Goal: Information Seeking & Learning: Find specific fact

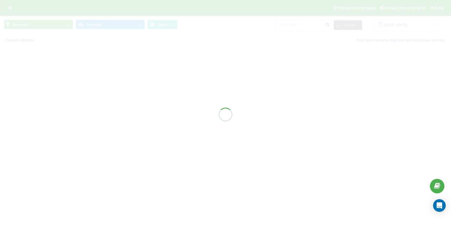
click at [300, 26] on div at bounding box center [225, 114] width 451 height 229
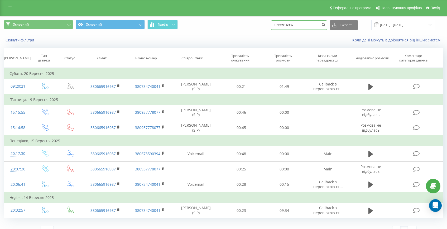
click at [300, 26] on input "0665916987" at bounding box center [299, 24] width 56 height 9
paste input "+380956966678"
drag, startPoint x: 294, startPoint y: 25, endPoint x: 277, endPoint y: 25, distance: 16.6
click at [277, 25] on div "Основний Основний Графік +380956966678 Експорт .csv .xls .xlsx 20.06.2025 - 20.…" at bounding box center [223, 25] width 439 height 10
type input "0956966678"
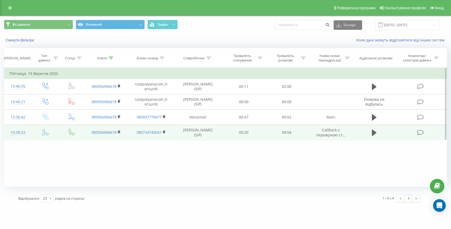
click at [20, 133] on div "10:38:23" at bounding box center [17, 132] width 17 height 10
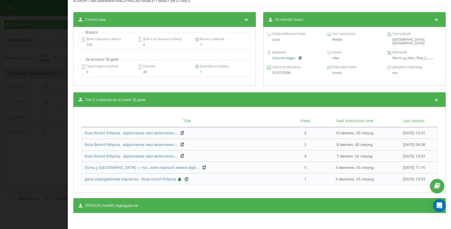
click at [211, 198] on div "[PERSON_NAME] відвідувачів" at bounding box center [259, 205] width 373 height 15
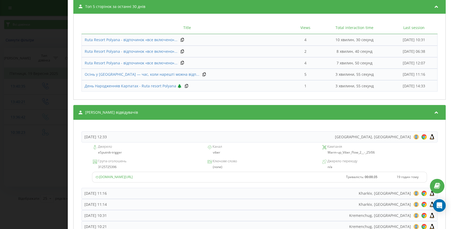
scroll to position [323, 0]
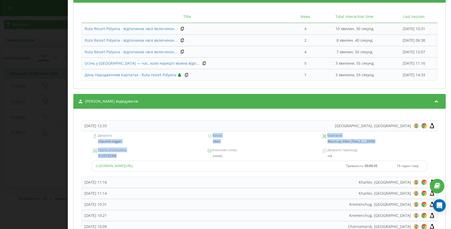
drag, startPoint x: 120, startPoint y: 158, endPoint x: 86, endPoint y: 141, distance: 37.9
click at [86, 141] on div "Джерело eSputnik-trigger Канал viber Кампанія Warm-up_Viber_Flow_2__-_25/06 Гру…" at bounding box center [260, 153] width 356 height 45
copy div "eSputnik-trigger Канал viber Кампанія Warm-up_Viber_Flow_2__-_25/06 Група оголо…"
click at [20, 156] on div "Дзвінок : ua3_-1758267503.584962 1 x - 09:15 00:00 00:00 Транскрипція Для AI-ан…" at bounding box center [225, 114] width 451 height 229
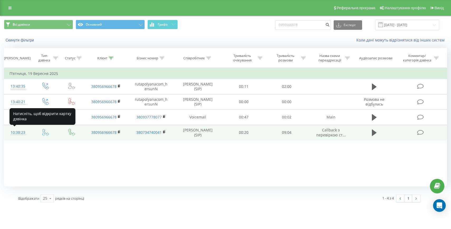
click at [23, 133] on div "10:38:23" at bounding box center [17, 132] width 17 height 10
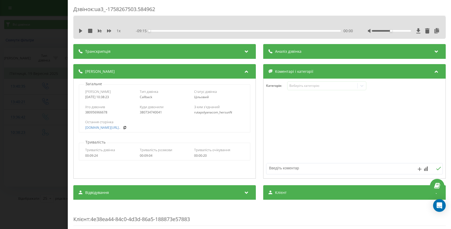
click at [34, 128] on div "Дзвінок : ua3_-1758267503.584962 1 x - 09:15 00:00 00:00 Транскрипція Для AI-ан…" at bounding box center [225, 114] width 451 height 229
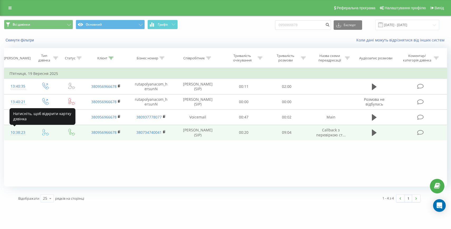
click at [22, 133] on div "10:38:23" at bounding box center [17, 132] width 17 height 10
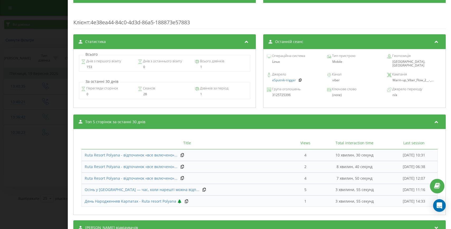
click at [143, 220] on div "[PERSON_NAME] відвідувачів" at bounding box center [259, 227] width 373 height 15
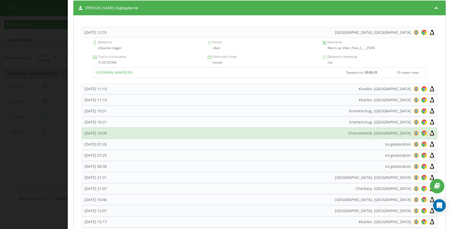
scroll to position [419, 0]
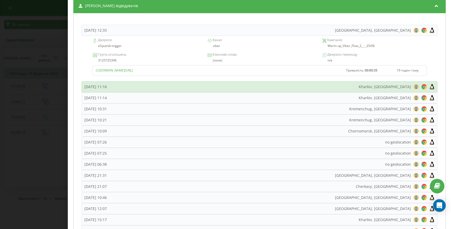
click at [161, 85] on div "П’ятниця, 19 Вересня 2025, 11:16 Kharkiv, Ukraine 8 18 28 38 48 58 68 78 88 98 …" at bounding box center [260, 86] width 356 height 11
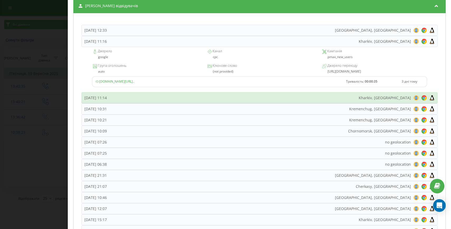
click at [155, 99] on div "П’ятниця, 19 Вересня 2025, 11:14 Kharkiv, Ukraine 8 18 28 38 48 58 68 78 88 98 …" at bounding box center [260, 97] width 356 height 11
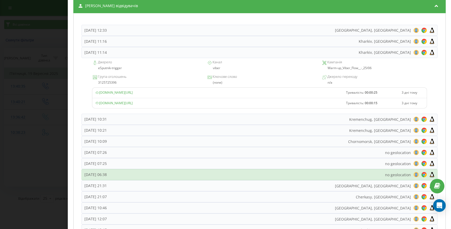
click at [151, 174] on div "П’ятниця, 19 Вересня 2025, 06:38 no geolocation 8 18 28 38 48 58 68 78 88 98 10…" at bounding box center [260, 174] width 356 height 11
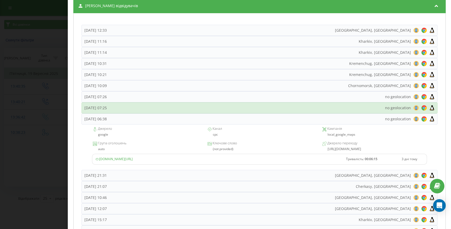
click at [159, 108] on div "П’ятниця, 19 Вересня 2025, 07:25 no geolocation 8 18 28 38 48 58 68 78 88 98 10…" at bounding box center [260, 107] width 356 height 11
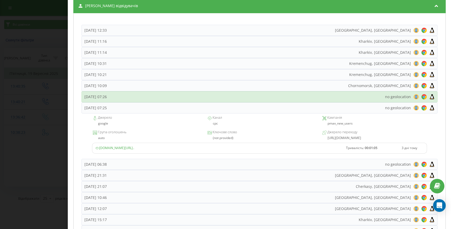
click at [158, 98] on div "П’ятниця, 19 Вересня 2025, 07:26 no geolocation 8 18 28 38 48 58 68 78 88 98 10…" at bounding box center [260, 96] width 356 height 11
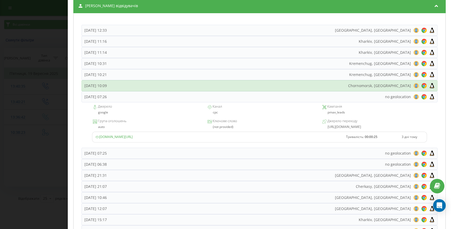
click at [158, 87] on div "П’ятниця, 19 Вересня 2025, 10:09 Chornomorsk, Ukraine 8 18 28 38 48 58 68 78 88…" at bounding box center [260, 85] width 356 height 11
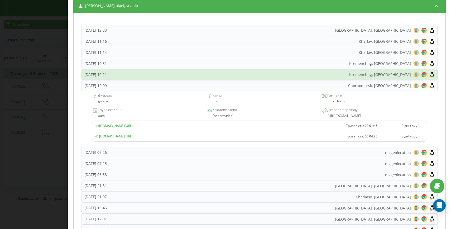
click at [159, 79] on div "П’ятниця, 19 Вересня 2025, 10:21 Kremenchug, Ukraine 8 18 28 38 48 58 68 78 88 …" at bounding box center [260, 74] width 356 height 11
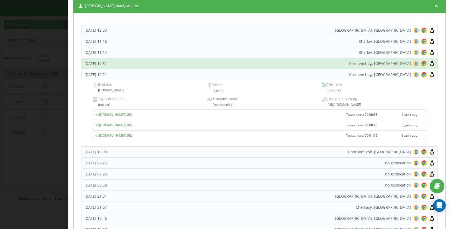
click at [156, 66] on div "П’ятниця, 19 Вересня 2025, 10:31 Kremenchug, Ukraine 8 18 28 38 48 58 68 78 88 …" at bounding box center [260, 63] width 356 height 11
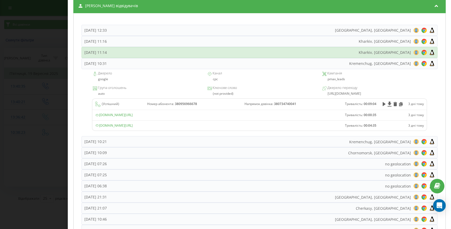
click at [155, 55] on div "П’ятниця, 19 Вересня 2025, 11:14 Kharkiv, Ukraine 8 18 28 38 48 58 68 78 88 98 …" at bounding box center [260, 52] width 356 height 11
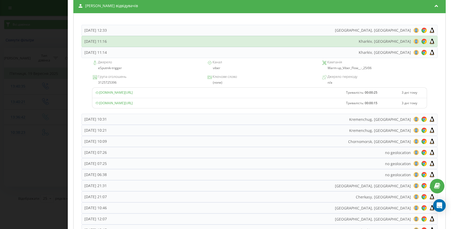
click at [152, 40] on div "П’ятниця, 19 Вересня 2025, 11:16 Kharkiv, Ukraine 8 18 28 38 48 58 68 78 88 98 …" at bounding box center [260, 41] width 356 height 11
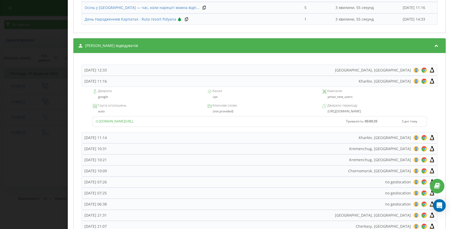
scroll to position [376, 0]
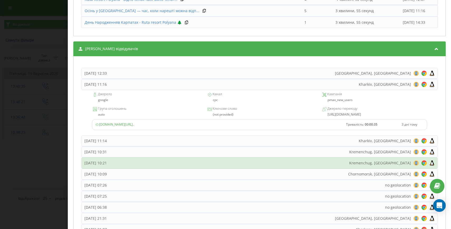
click at [161, 159] on div "П’ятниця, 19 Вересня 2025, 10:21 Kremenchug, Ukraine 8 18 28 38 48 58 68 78 88 …" at bounding box center [260, 162] width 356 height 11
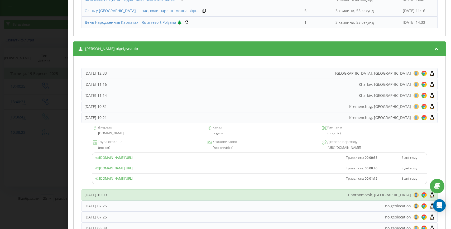
click at [151, 198] on div "П’ятниця, 19 Вересня 2025, 10:09 Chornomorsk, Ukraine 8 18 28 38 48 58 68 78 88…" at bounding box center [260, 194] width 356 height 11
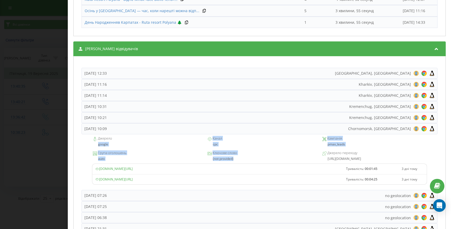
drag, startPoint x: 233, startPoint y: 160, endPoint x: 93, endPoint y: 146, distance: 140.5
click at [93, 146] on div "Джерело google Канал cpc Кампанія pmax_leads Група оголошень auto Ключове слово…" at bounding box center [260, 162] width 356 height 56
copy div "google Канал cpc Кампанія pmax_leads Група оголошень auto Ключове слово (not pr…"
click at [31, 154] on div "Дзвінок : ua3_-1758267503.584962 1 x - 09:15 00:00 00:00 Транскрипція Для AI-ан…" at bounding box center [225, 114] width 451 height 229
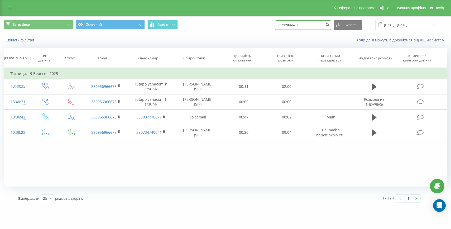
click at [294, 27] on input "0956966678" at bounding box center [303, 24] width 56 height 9
paste input "+380737820716"
drag, startPoint x: 297, startPoint y: 25, endPoint x: 289, endPoint y: 25, distance: 7.4
click at [289, 25] on input "+380737820716" at bounding box center [303, 24] width 56 height 9
type input "80737820716"
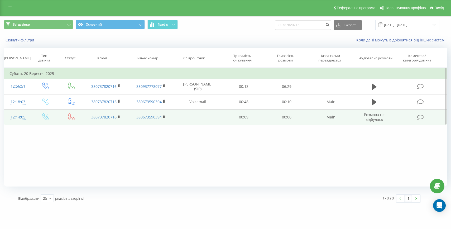
click at [7, 117] on td "12:14:05" at bounding box center [18, 116] width 28 height 15
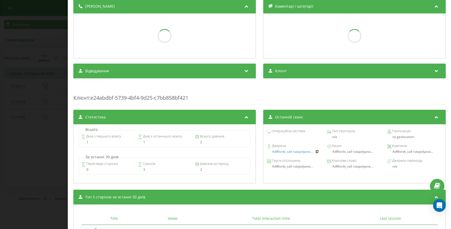
scroll to position [127, 0]
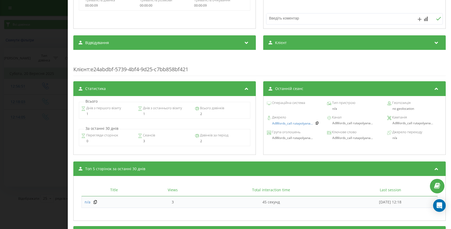
click at [312, 123] on div "AdWords_call rutapolyana..." at bounding box center [297, 123] width 50 height 4
click at [315, 124] on icon at bounding box center [317, 122] width 4 height 3
click at [27, 117] on div "Дзвінок : ua13_-1758359645.6602110 Транскрипція Для AI-аналізу майбутніх дзвінк…" at bounding box center [225, 114] width 451 height 229
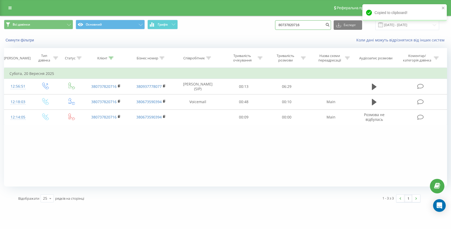
click at [297, 23] on input "80737820716" at bounding box center [303, 24] width 56 height 9
paste input "+380960547174"
drag, startPoint x: 296, startPoint y: 26, endPoint x: 289, endPoint y: 26, distance: 7.7
click at [289, 26] on input "+380960547174" at bounding box center [303, 24] width 56 height 9
type input "80960547174"
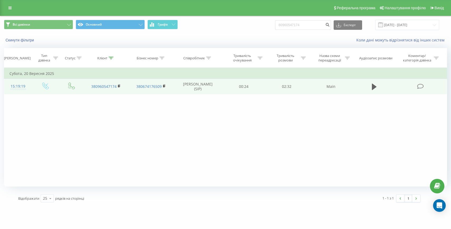
click at [14, 85] on div "15:19:19" at bounding box center [17, 86] width 17 height 10
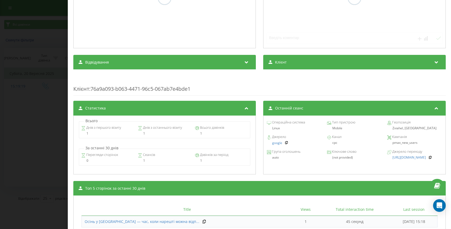
scroll to position [130, 0]
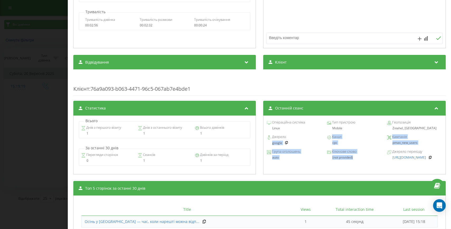
drag, startPoint x: 352, startPoint y: 157, endPoint x: 268, endPoint y: 144, distance: 85.4
click at [268, 144] on div "Операційна система Linux Тип пристрою Mobile Геопозиція Zviahel, Ukraine Джерел…" at bounding box center [354, 145] width 183 height 59
copy div "google Канал cpc Кампанія pmax_new_users Група оголошень auto Ключове слово (no…"
click at [55, 138] on div "Дзвінок : ua6_-1758370759.8236434 1 x - 02:32 00:00 00:00 Транскрипція Для AI-а…" at bounding box center [225, 114] width 451 height 229
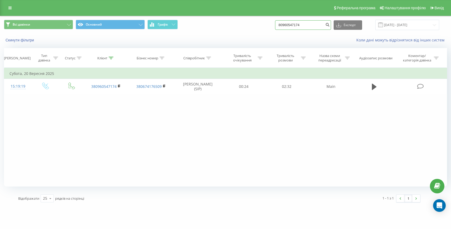
click at [308, 23] on input "80960547174" at bounding box center [303, 24] width 56 height 9
paste input "+380506673290"
drag, startPoint x: 297, startPoint y: 25, endPoint x: 286, endPoint y: 25, distance: 10.3
click at [286, 25] on div "Всі дзвінки Основний Графік +380506673290 Експорт .csv .xls .xlsx 22.06.2025 - …" at bounding box center [225, 25] width 443 height 10
type input "80506673290"
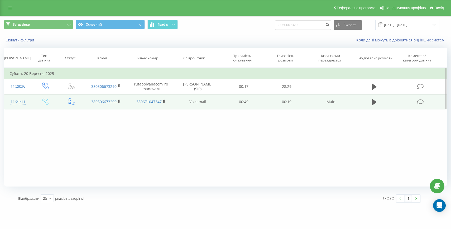
click at [29, 105] on td "11:21:11" at bounding box center [18, 101] width 28 height 15
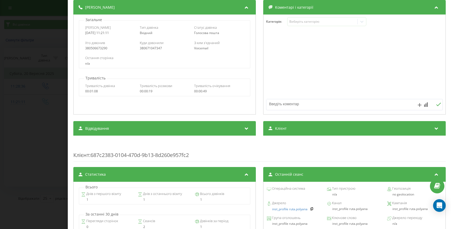
scroll to position [65, 0]
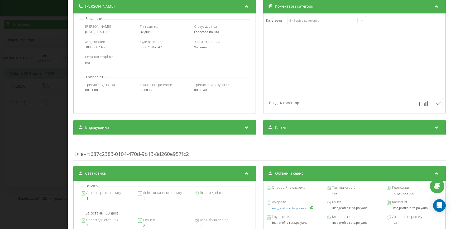
click at [310, 206] on div "inst_profile ruta.polyana" at bounding box center [297, 208] width 50 height 4
click at [51, 152] on div "Дзвінок : ua5_-1758356471.7082271 1 x - 00:20 00:00 00:00 Транскрипція Для AI-а…" at bounding box center [225, 114] width 451 height 229
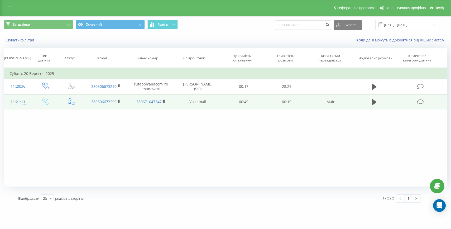
click at [25, 100] on div "11:21:11" at bounding box center [17, 102] width 17 height 10
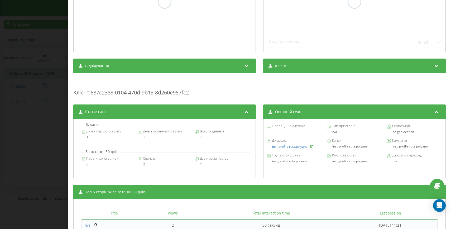
scroll to position [127, 0]
click at [310, 147] on icon at bounding box center [312, 146] width 4 height 3
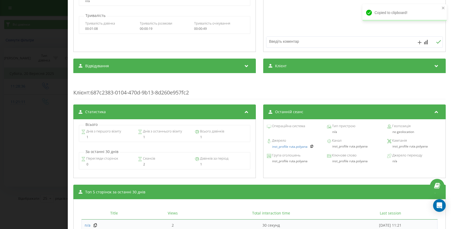
click at [45, 74] on div "Дзвінок : ua5_-1758356471.7082271 1 x - 00:20 00:00 00:00 Транскрипція Для AI-а…" at bounding box center [225, 114] width 451 height 229
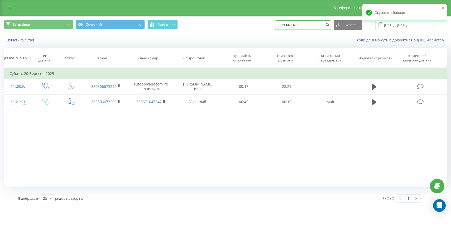
click at [302, 23] on input "80506673290" at bounding box center [303, 24] width 56 height 9
paste input "+380974977231"
drag, startPoint x: 298, startPoint y: 25, endPoint x: 286, endPoint y: 24, distance: 11.3
click at [287, 25] on div "Всі дзвінки Основний Графік +380974977231 Експорт .csv .xls .xlsx 22.06.2025 - …" at bounding box center [225, 25] width 443 height 10
type input "0974977231"
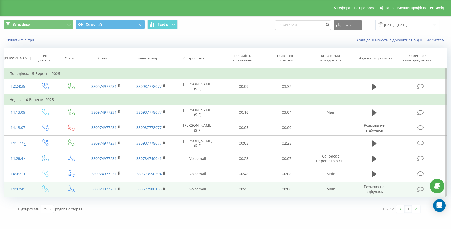
click at [16, 188] on div "14:02:45" at bounding box center [17, 189] width 17 height 10
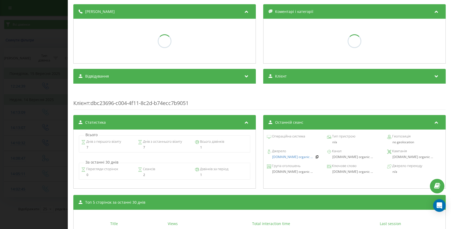
scroll to position [99, 0]
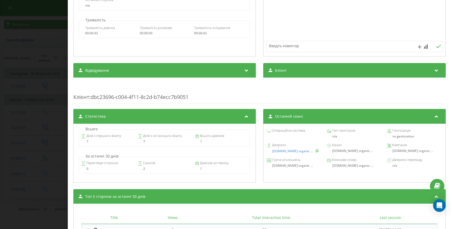
click at [315, 152] on icon at bounding box center [317, 150] width 4 height 3
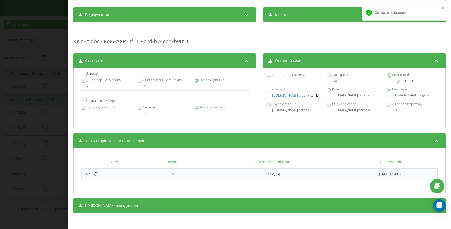
click at [192, 209] on div "[PERSON_NAME] відвідувачів" at bounding box center [259, 205] width 373 height 15
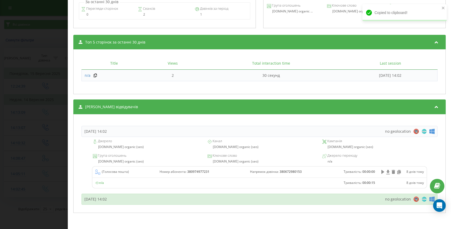
click at [107, 198] on div "Неділя, 14 Вересня 2025, 14:02" at bounding box center [95, 199] width 22 height 5
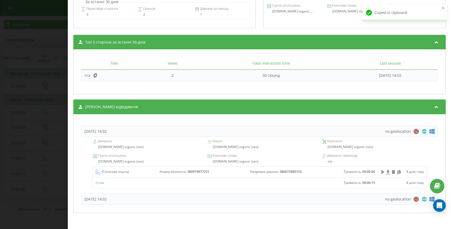
scroll to position [243, 0]
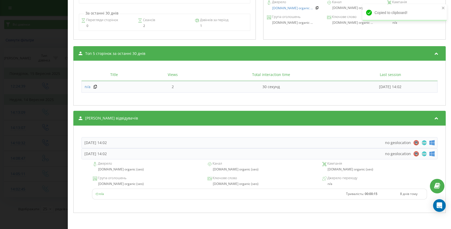
click at [45, 162] on div "Дзвінок : ua6_-1757847765.6995798 Транскрипція Для AI-аналізу майбутніх дзвінкі…" at bounding box center [225, 114] width 451 height 229
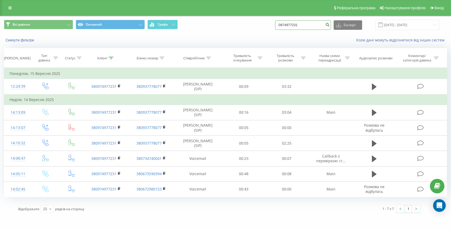
click at [298, 27] on input "0974977231" at bounding box center [303, 24] width 56 height 9
paste input "+380985898655"
drag, startPoint x: 297, startPoint y: 24, endPoint x: 283, endPoint y: 24, distance: 14.0
click at [283, 24] on div "Всі дзвінки Основний Графік +380985898655 Експорт .csv .xls .xlsx 22.06.2025 - …" at bounding box center [225, 25] width 443 height 10
type input "80985898655"
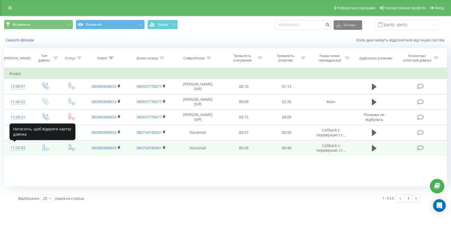
click at [21, 150] on div "11:32:43" at bounding box center [17, 148] width 17 height 10
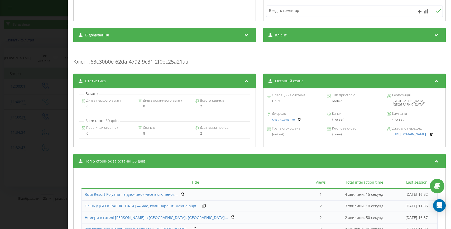
scroll to position [180, 0]
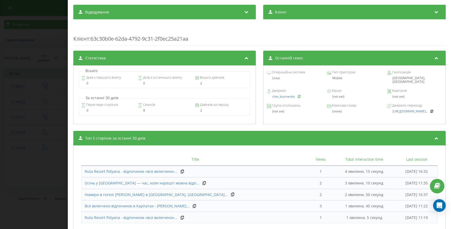
click at [297, 95] on icon at bounding box center [299, 96] width 4 height 3
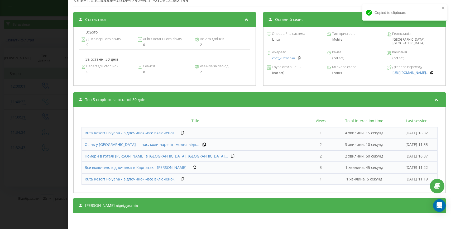
click at [218, 200] on div "[PERSON_NAME] відвідувачів" at bounding box center [259, 205] width 373 height 15
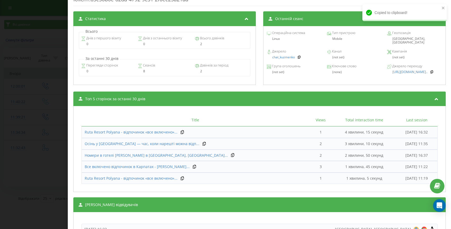
scroll to position [394, 0]
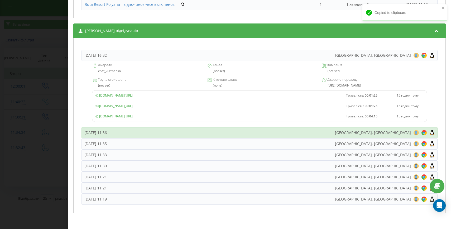
click at [175, 135] on div "Неділя, 21 Вересня 2025, 11:36 Lviv, Ukraine 8 18 28 38 48 58 68 78 88 98 108 1…" at bounding box center [260, 132] width 356 height 11
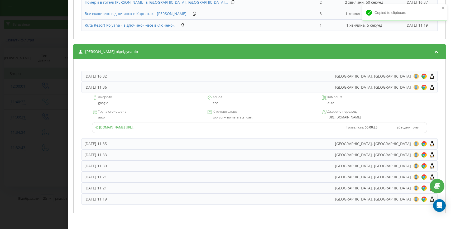
click at [44, 124] on div "Дзвінок : ua10_-1758443563.6860967 1 x - 00:41 00:00 00:00 Транскрипція Для AI-…" at bounding box center [225, 114] width 451 height 229
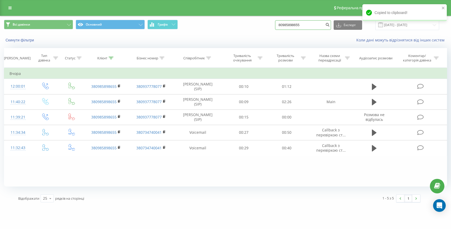
click at [297, 25] on input "80985898655" at bounding box center [303, 24] width 56 height 9
paste input "+380507382470"
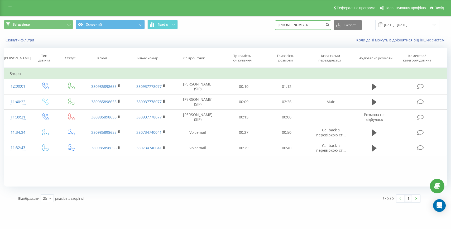
drag, startPoint x: 297, startPoint y: 25, endPoint x: 291, endPoint y: 25, distance: 5.8
click at [292, 25] on input "+380507382470" at bounding box center [303, 24] width 56 height 9
type input "80507382470"
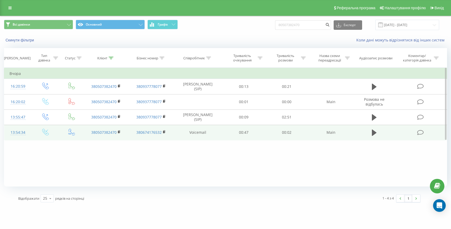
click at [18, 130] on div "13:54:34" at bounding box center [17, 132] width 17 height 10
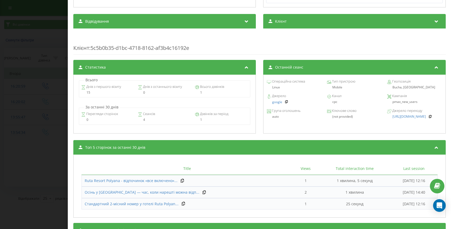
scroll to position [171, 0]
drag, startPoint x: 350, startPoint y: 117, endPoint x: 270, endPoint y: 102, distance: 82.2
click at [270, 102] on div "Операційна система Linux Тип пристрою Mobile Геопозиція Bucha, [GEOGRAPHIC_DATA…" at bounding box center [354, 103] width 183 height 59
copy div "google Канал cpc Кампанія pmax_new_users Група оголошень auto Ключове слово (no…"
click at [15, 130] on div "Дзвінок : ua7_-1758452074.6681717 1 x - 00:02 00:00 00:00 Транскрипція Для AI-а…" at bounding box center [225, 114] width 451 height 229
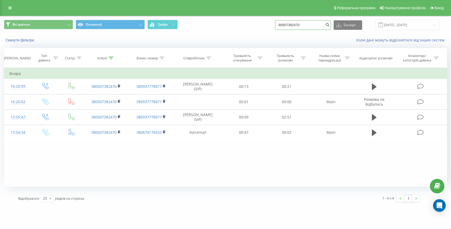
click at [307, 26] on input "80507382470" at bounding box center [303, 24] width 56 height 9
paste input "[PHONE_NUMBER]"
drag, startPoint x: 296, startPoint y: 25, endPoint x: 281, endPoint y: 25, distance: 14.5
click at [283, 25] on div "Всі дзвінки Основний Графік [PHONE_NUMBER] Експорт .csv .xls .xlsx [DATE] - [DA…" at bounding box center [225, 25] width 443 height 10
type input "80661439820"
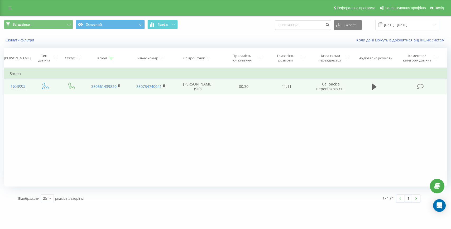
click at [25, 87] on div "16:49:03" at bounding box center [17, 86] width 17 height 10
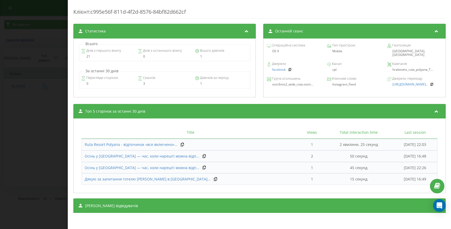
click at [230, 199] on div "[PERSON_NAME] відвідувачів" at bounding box center [259, 205] width 373 height 15
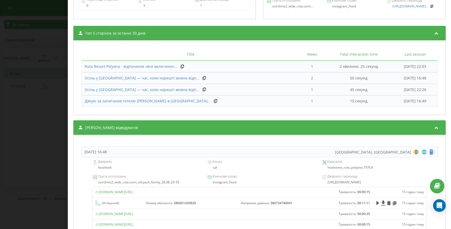
scroll to position [313, 0]
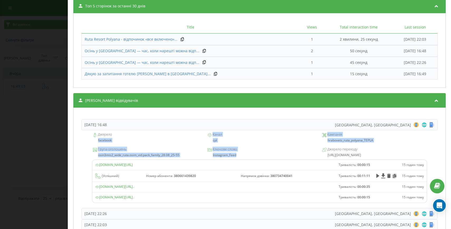
drag, startPoint x: 236, startPoint y: 157, endPoint x: 79, endPoint y: 141, distance: 157.8
click at [79, 141] on div "[DATE] 16:48 [GEOGRAPHIC_DATA], [GEOGRAPHIC_DATA] 8 18 28 38 48 58 68 78 88 98 …" at bounding box center [259, 172] width 367 height 125
copy div "facebook Канал cpl Кампанія hrabovets_ruta_polyana_TEPLA Група оголошень osin3m…"
click at [24, 142] on div "Дзвінок : ua17_-1758462543.1993089 1 x - 11:20 00:00 00:00 Транскрипція Для AI-…" at bounding box center [225, 114] width 451 height 229
